Goal: Information Seeking & Learning: Check status

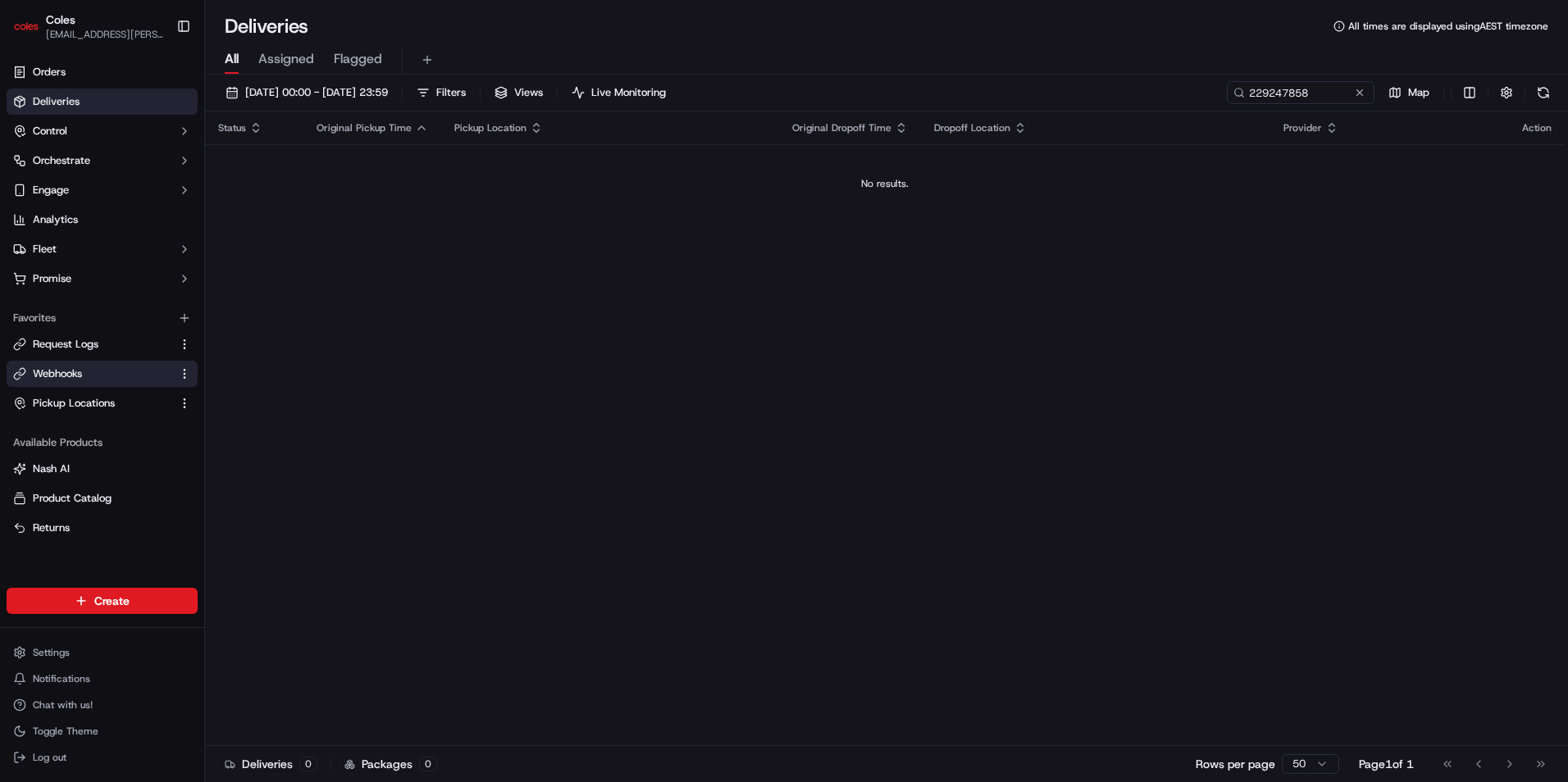
click at [76, 378] on span "Webhooks" at bounding box center [58, 374] width 49 height 14
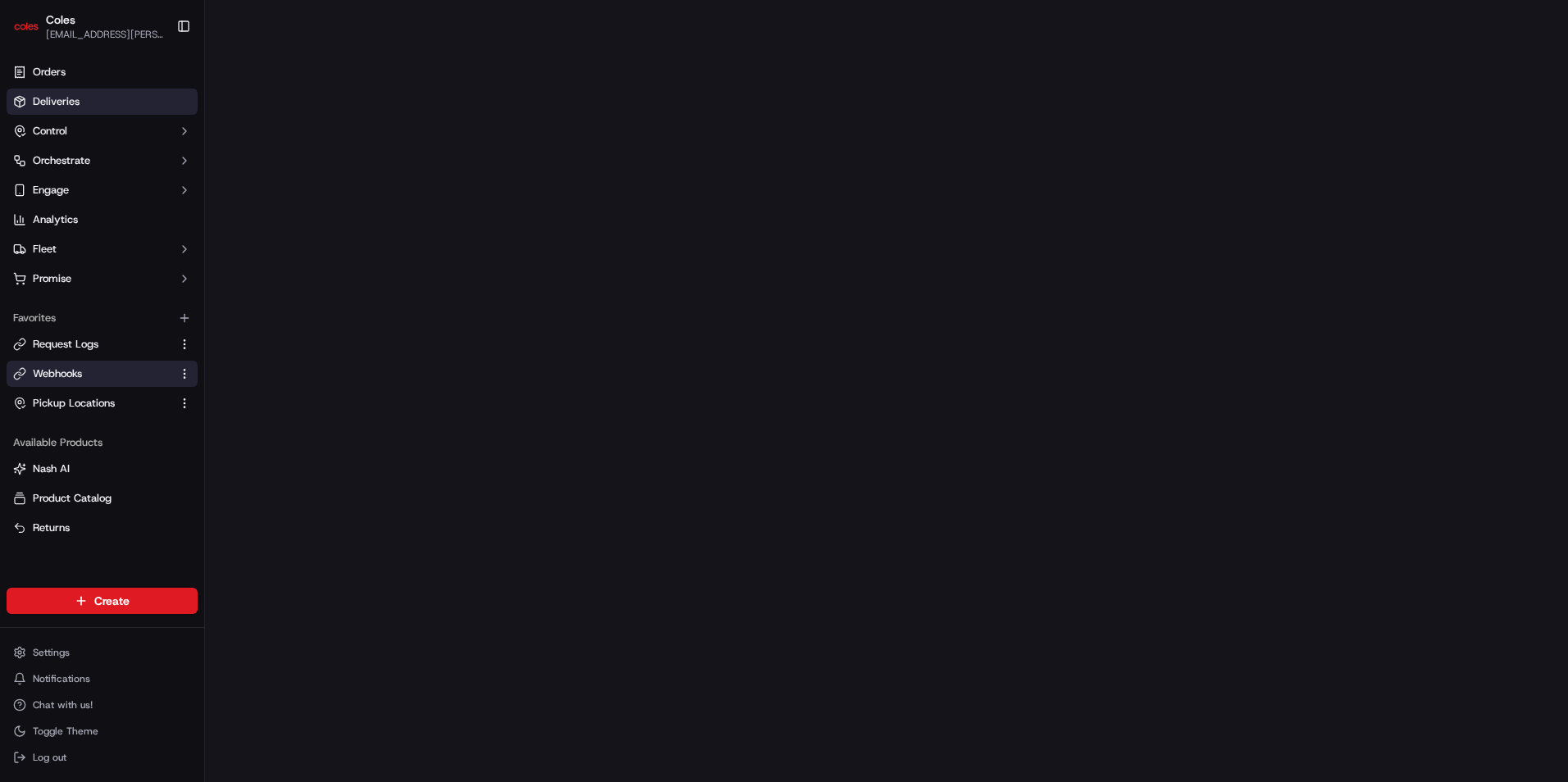
click at [66, 103] on span "Deliveries" at bounding box center [56, 101] width 47 height 14
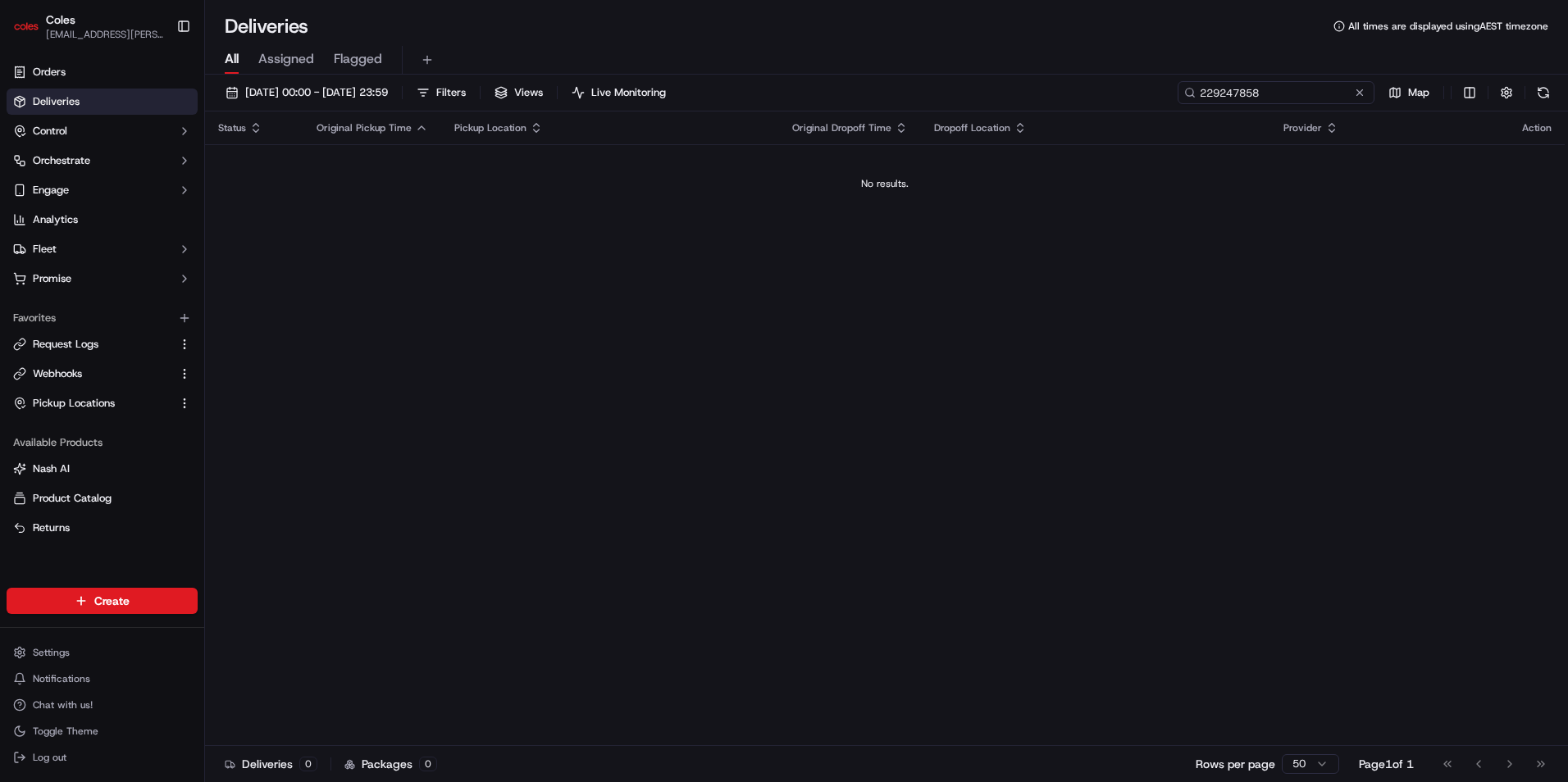
click at [1304, 88] on input "229247858" at bounding box center [1275, 92] width 197 height 23
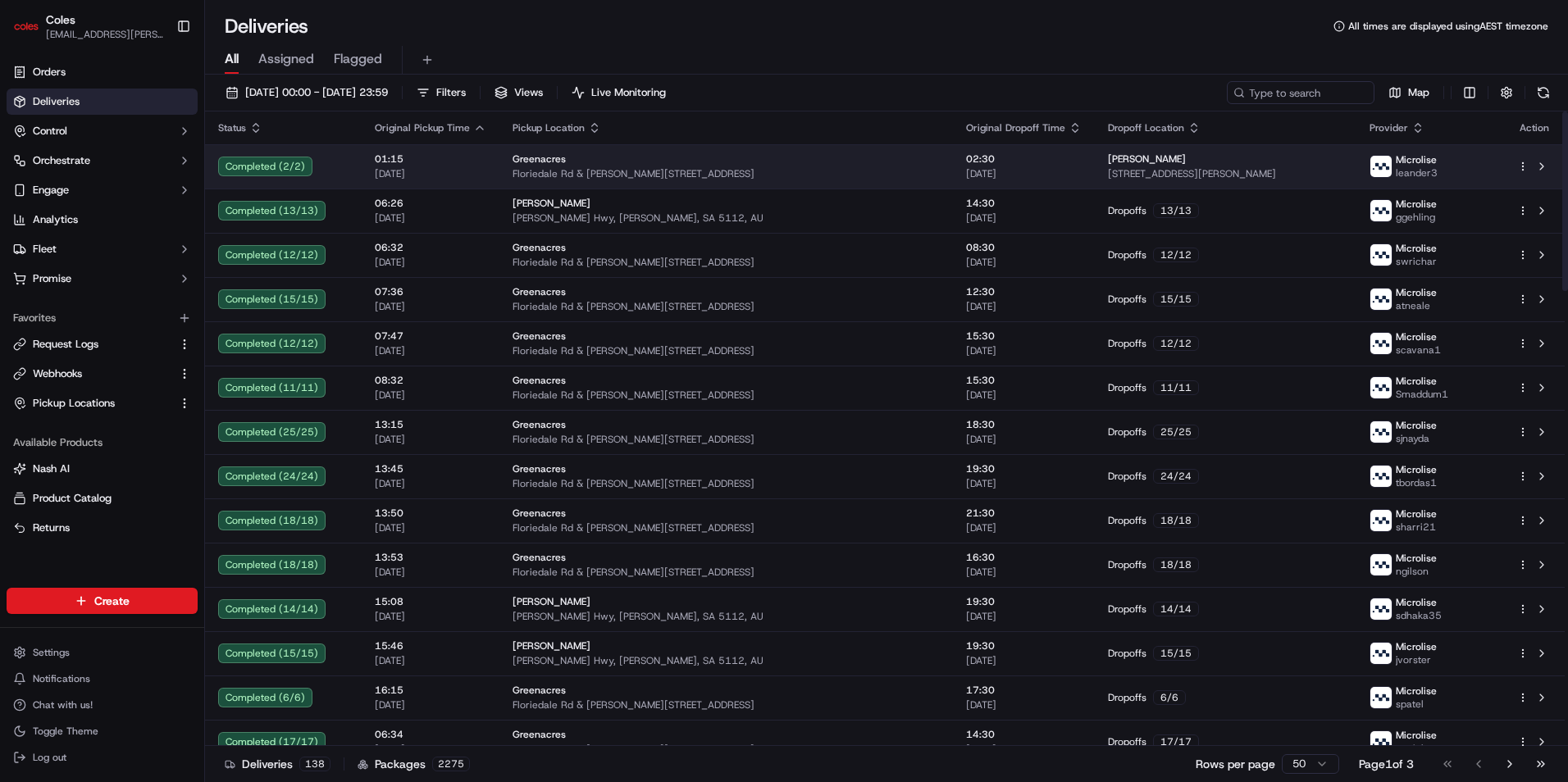
click at [1522, 164] on html "Coles sunny.fong@coles.com.au Toggle Sidebar Orders Deliveries Control Orchestr…" at bounding box center [784, 391] width 1568 height 782
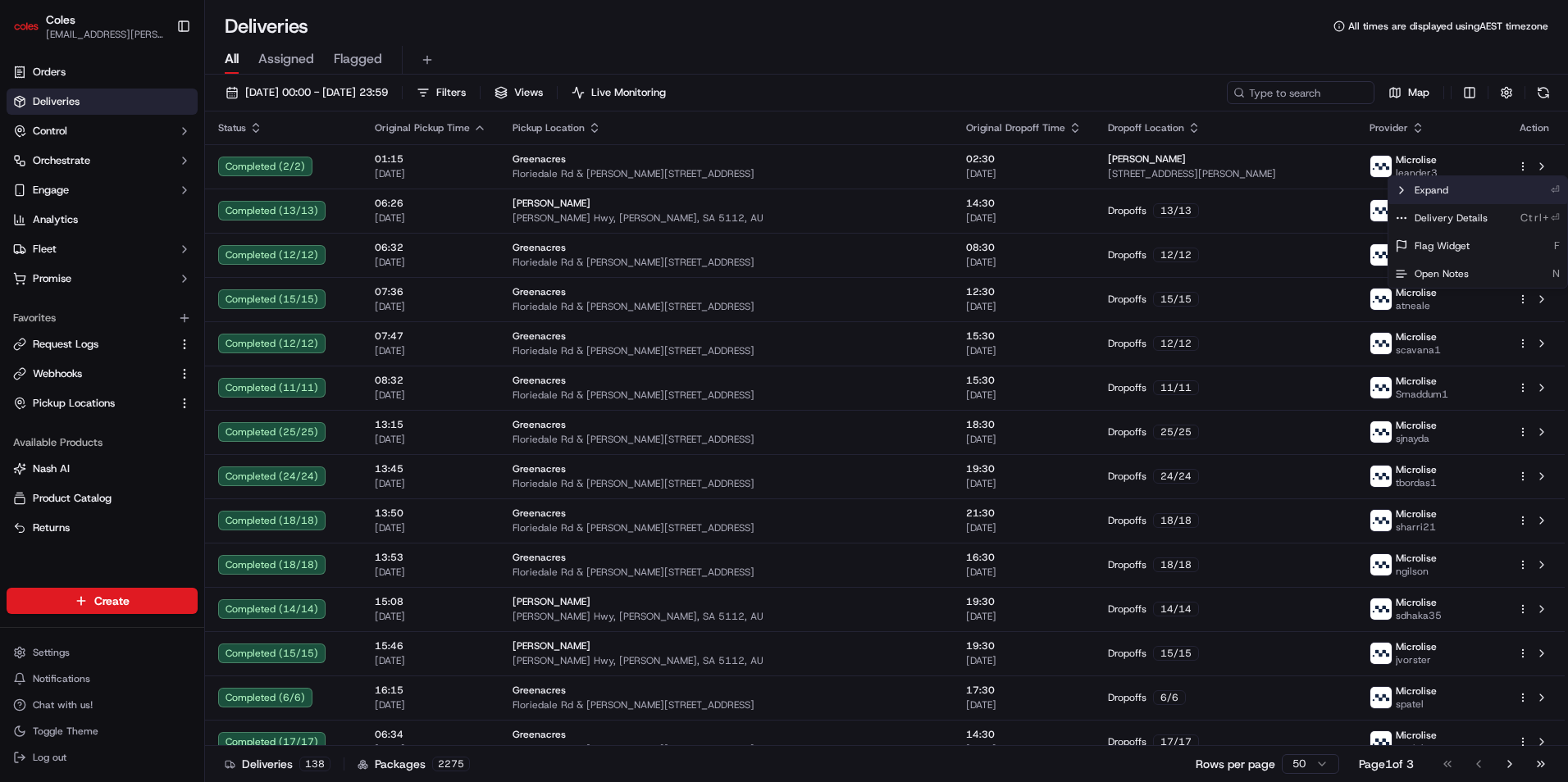
click at [1407, 194] on icon at bounding box center [1400, 190] width 13 height 13
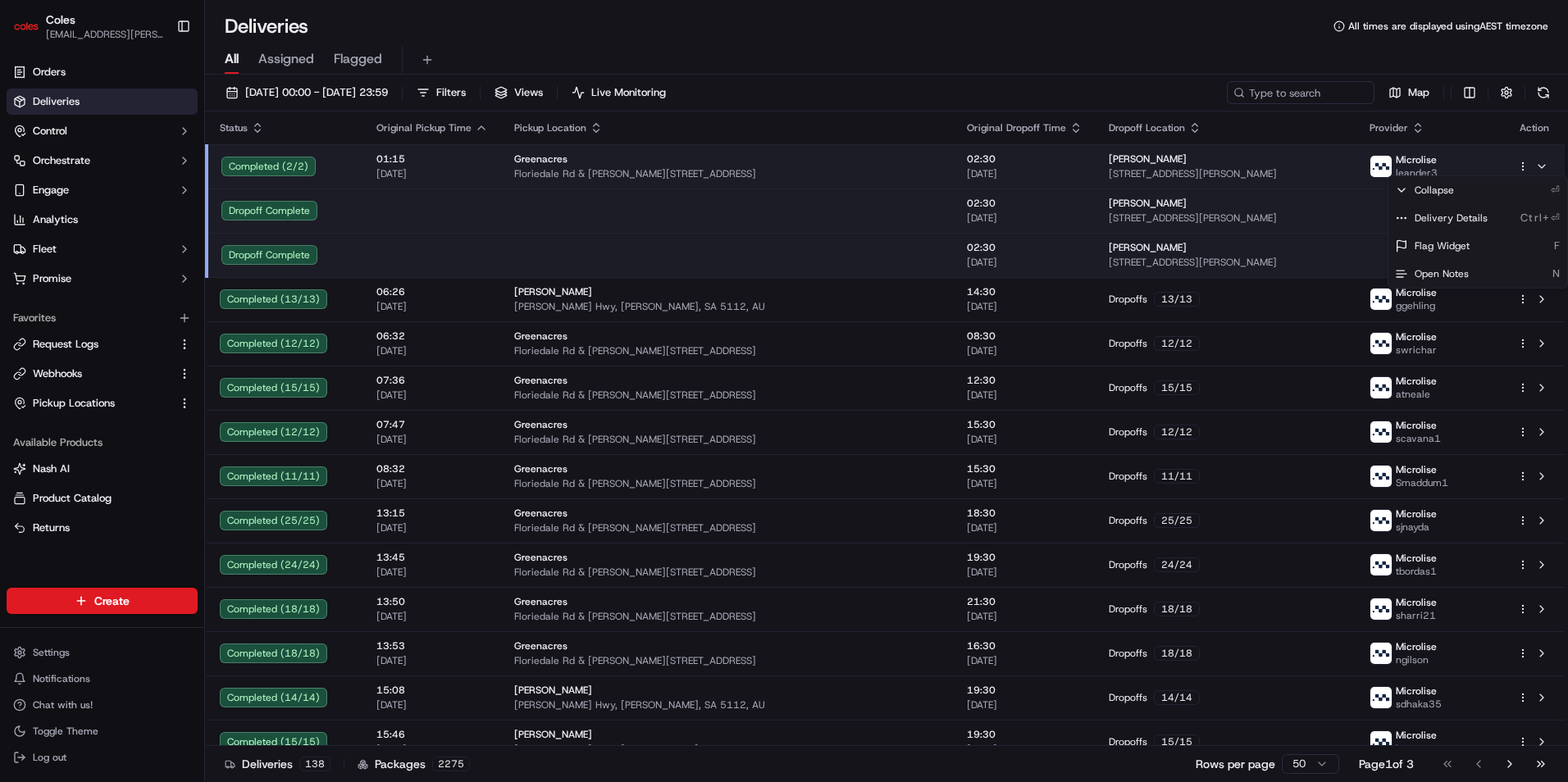
click at [463, 229] on html "Coles sunny.fong@coles.com.au Toggle Sidebar Orders Deliveries Control Orchestr…" at bounding box center [784, 391] width 1568 height 782
click at [1007, 172] on span "10/09/2025" at bounding box center [1025, 174] width 116 height 13
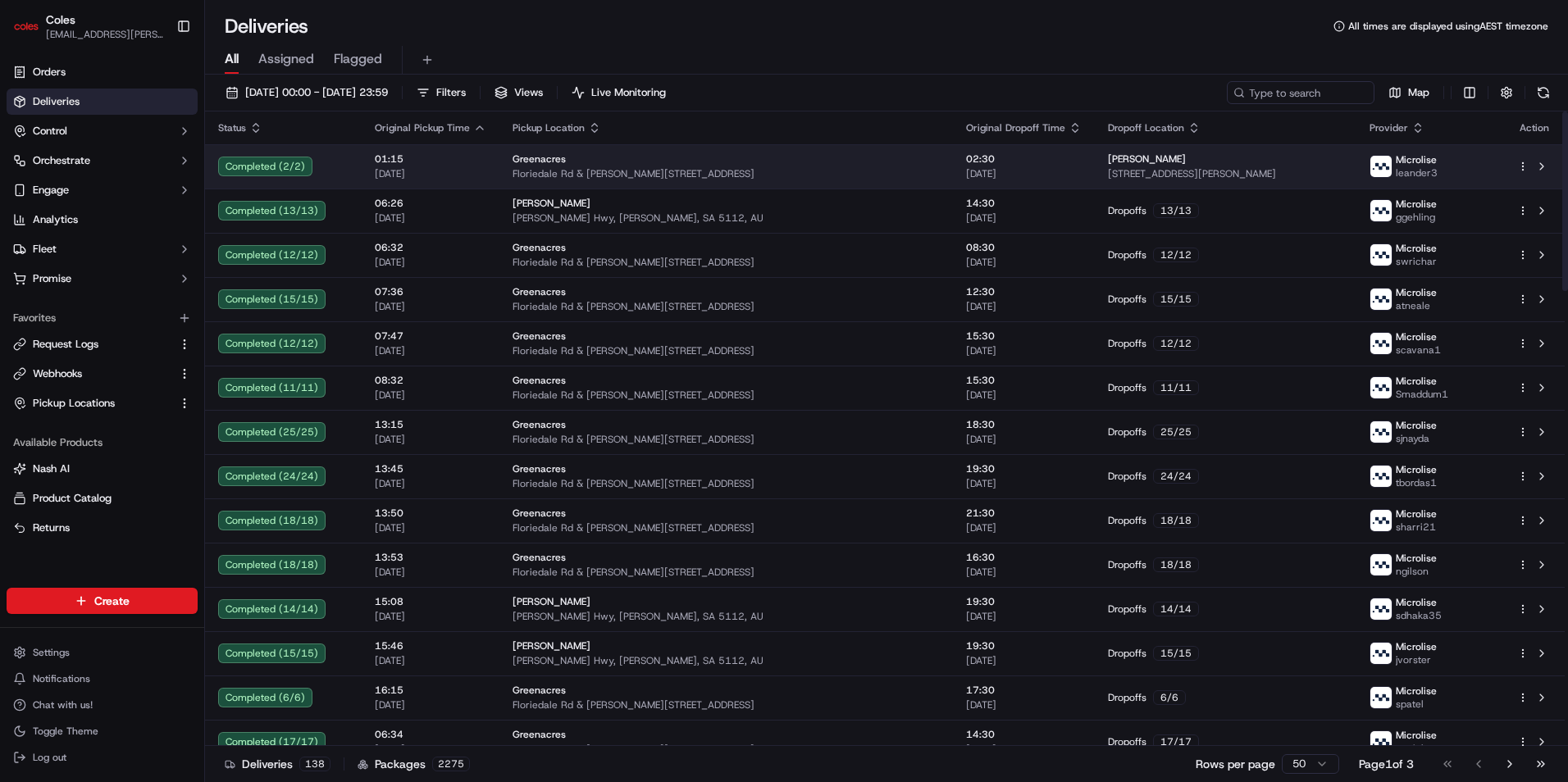
drag, startPoint x: 1148, startPoint y: 160, endPoint x: 1170, endPoint y: 161, distance: 22.0
click at [1149, 160] on div "Ben Ellis" at bounding box center [1225, 158] width 235 height 13
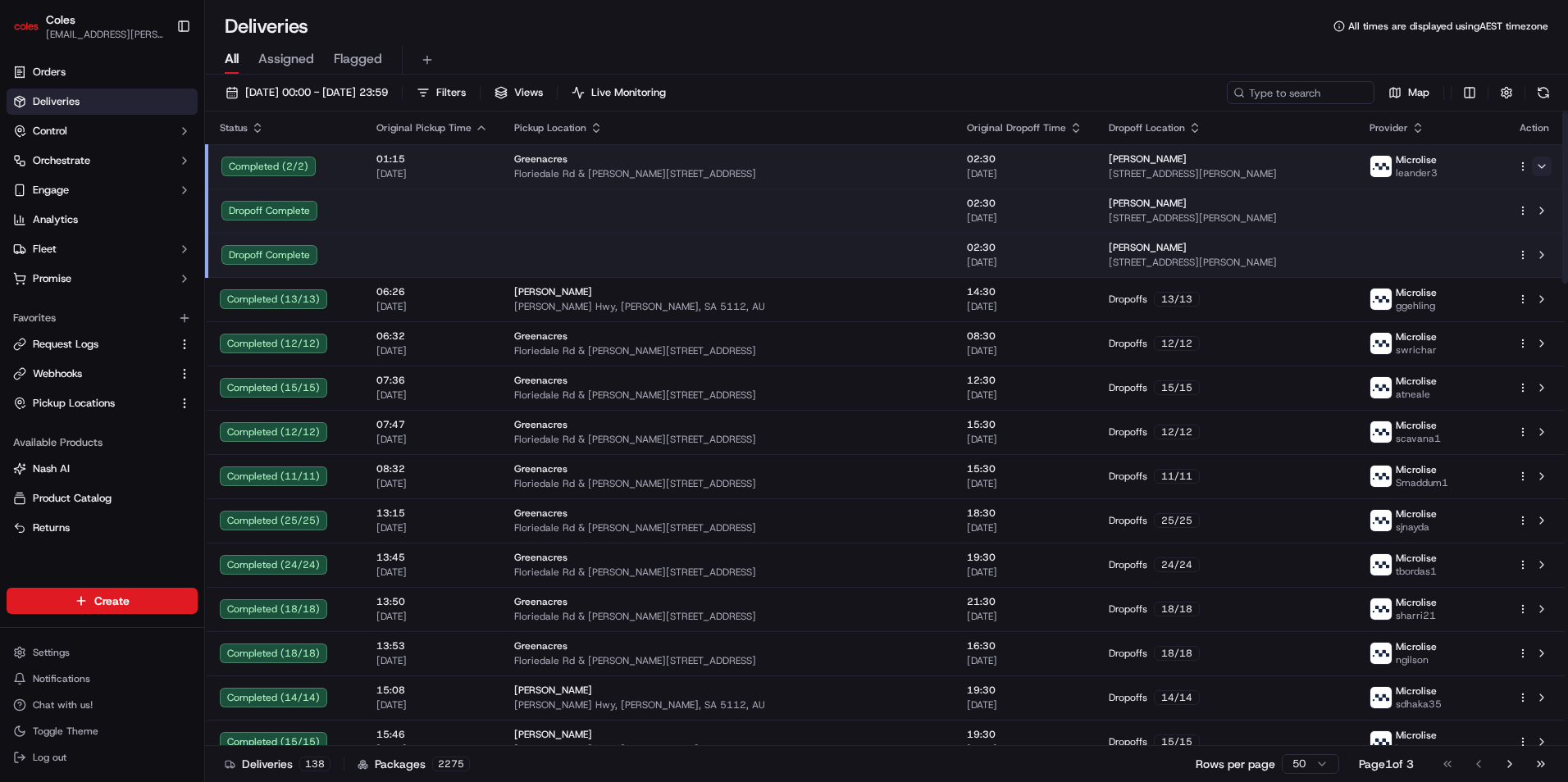
click at [1546, 161] on button at bounding box center [1541, 166] width 20 height 20
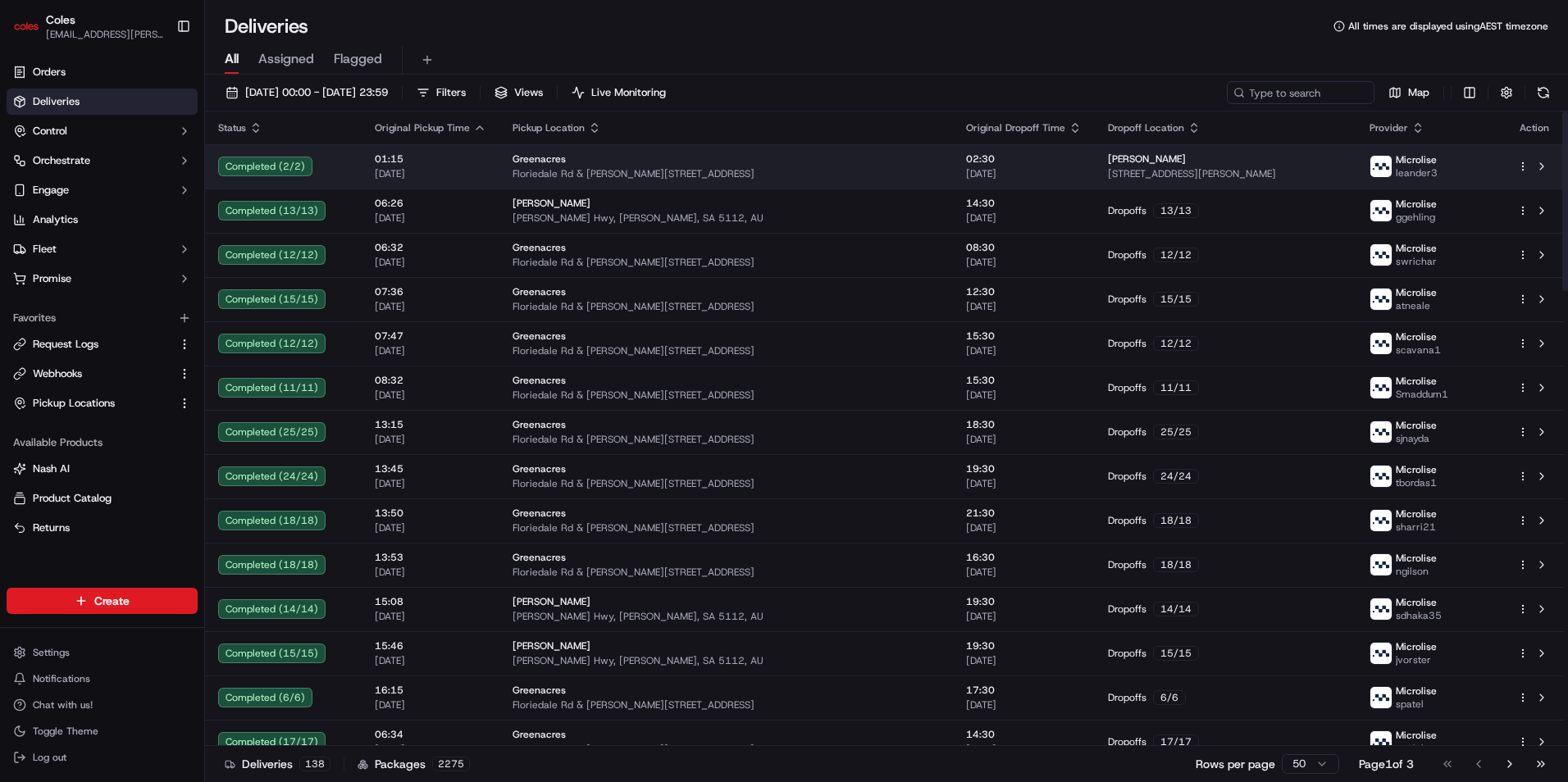
click at [1525, 163] on html "Coles sunny.fong@coles.com.au Toggle Sidebar Orders Deliveries Control Orchestr…" at bounding box center [784, 391] width 1568 height 782
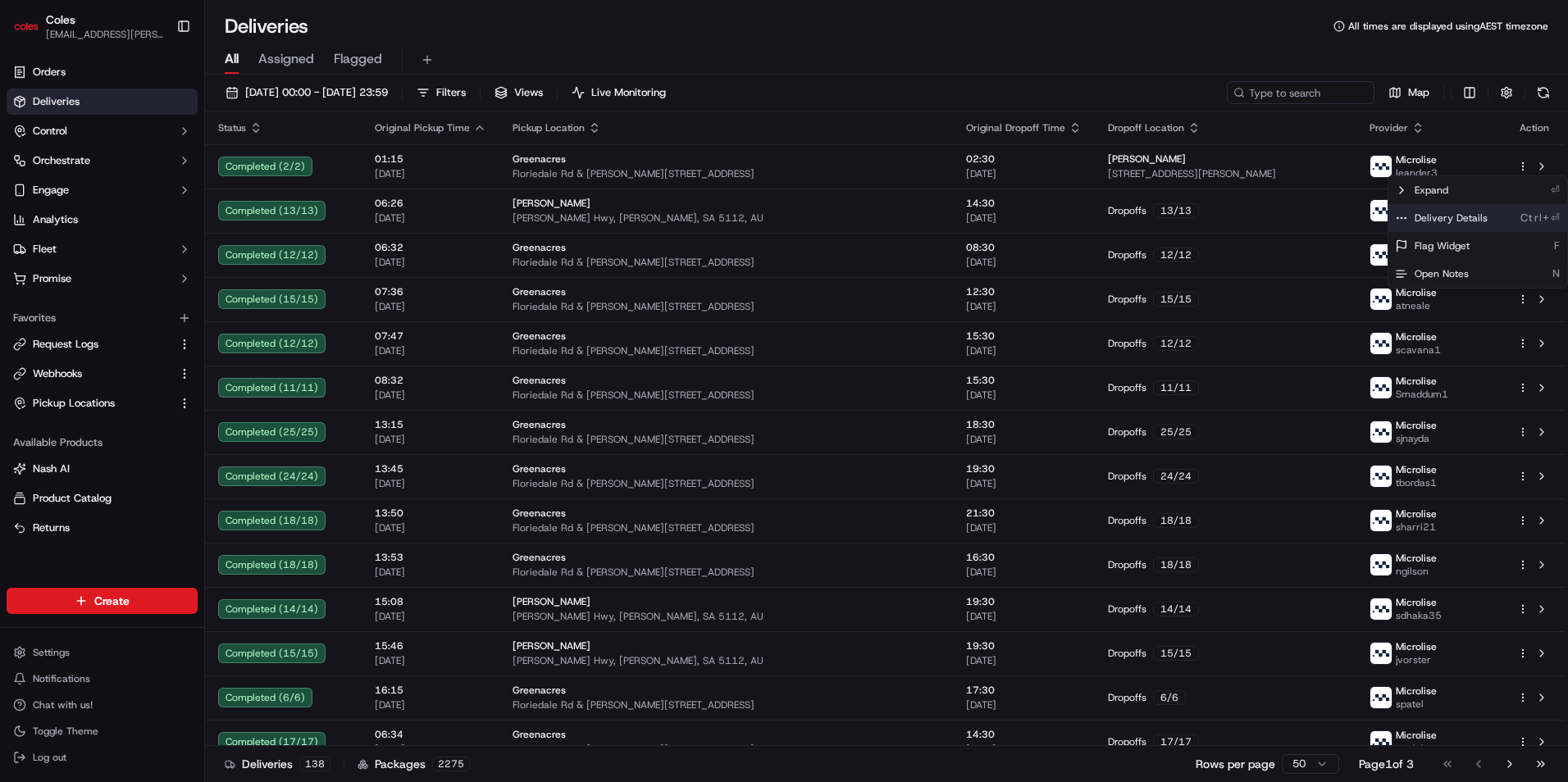
click at [1457, 219] on span "Delivery Details" at bounding box center [1451, 218] width 73 height 13
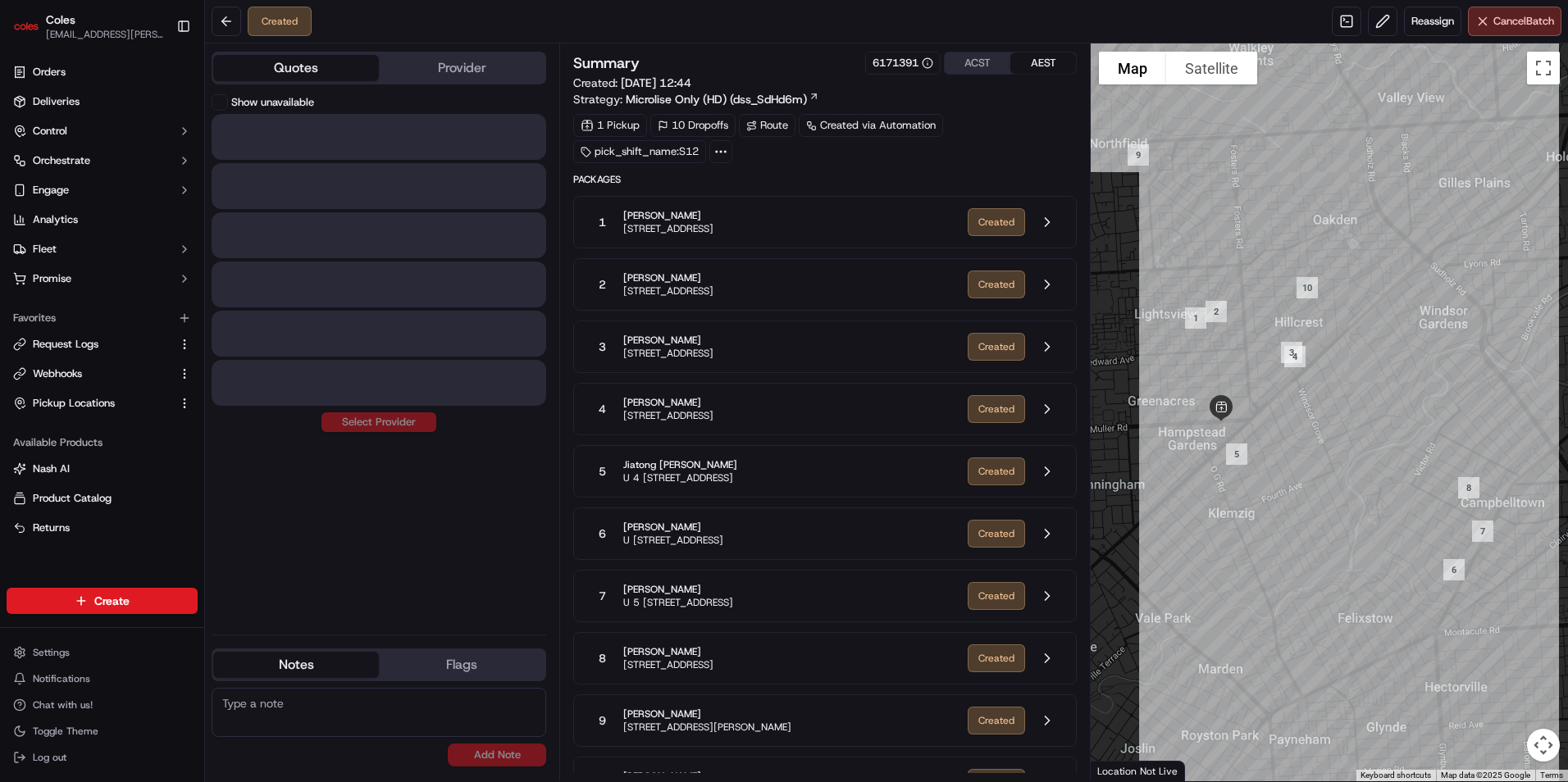
click at [274, 64] on button "Quotes" at bounding box center [295, 68] width 166 height 26
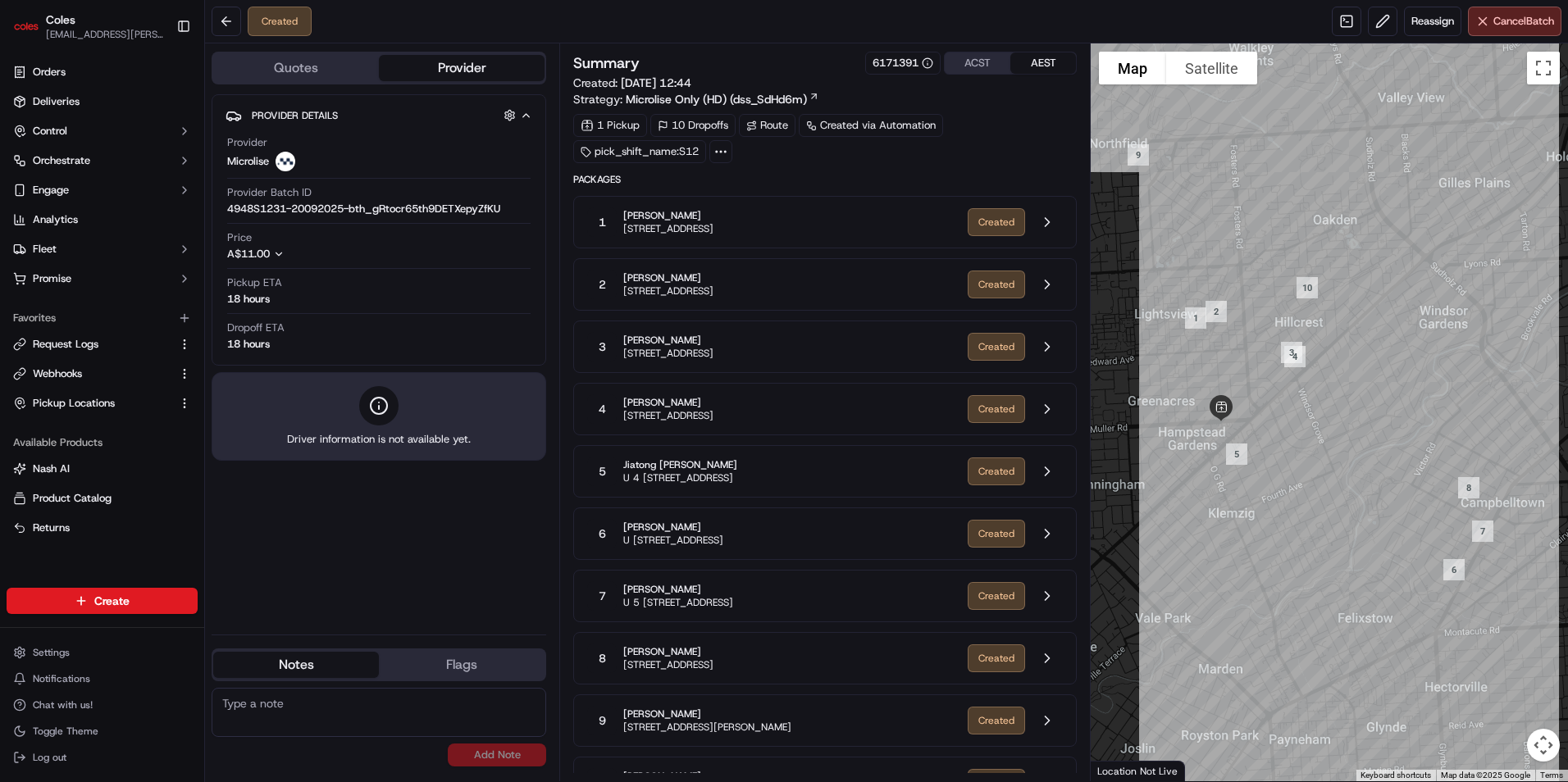
click at [451, 61] on button "Provider" at bounding box center [461, 68] width 166 height 26
click at [446, 665] on button "Flags" at bounding box center [461, 665] width 166 height 26
click at [298, 661] on button "Notes" at bounding box center [295, 665] width 166 height 26
